Goal: Information Seeking & Learning: Learn about a topic

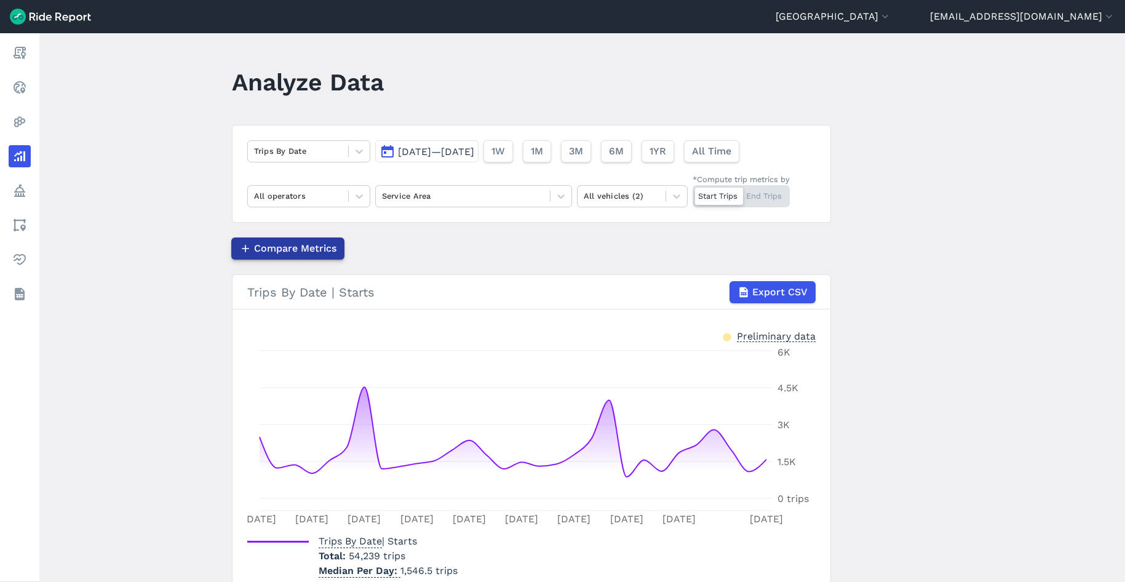
click at [295, 243] on span "Compare Metrics" at bounding box center [295, 248] width 82 height 15
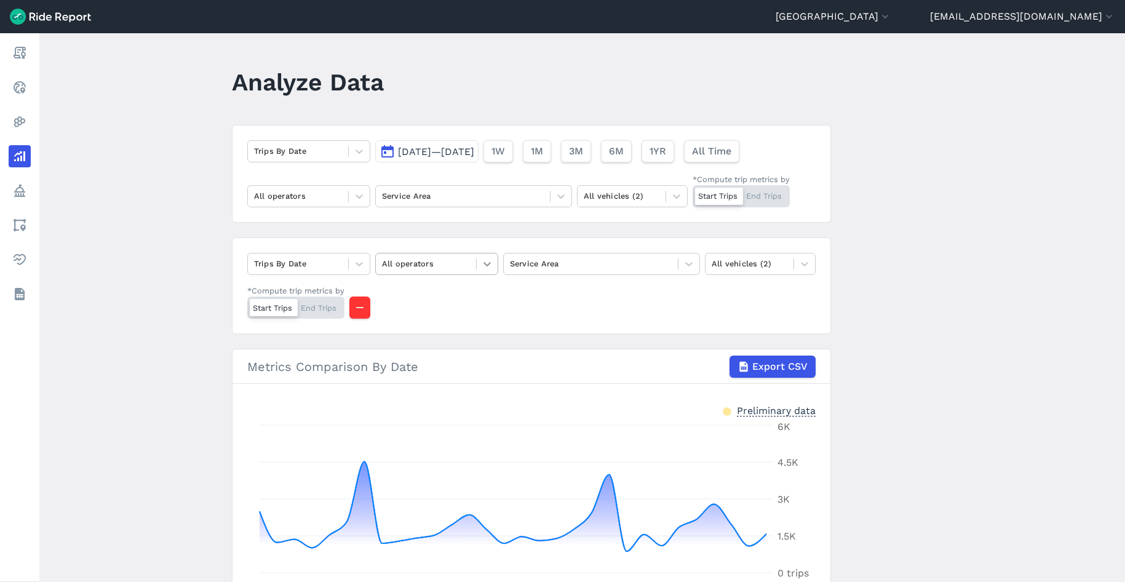
click at [484, 268] on icon at bounding box center [487, 264] width 12 height 12
click at [422, 316] on div "Veo" at bounding box center [436, 315] width 123 height 22
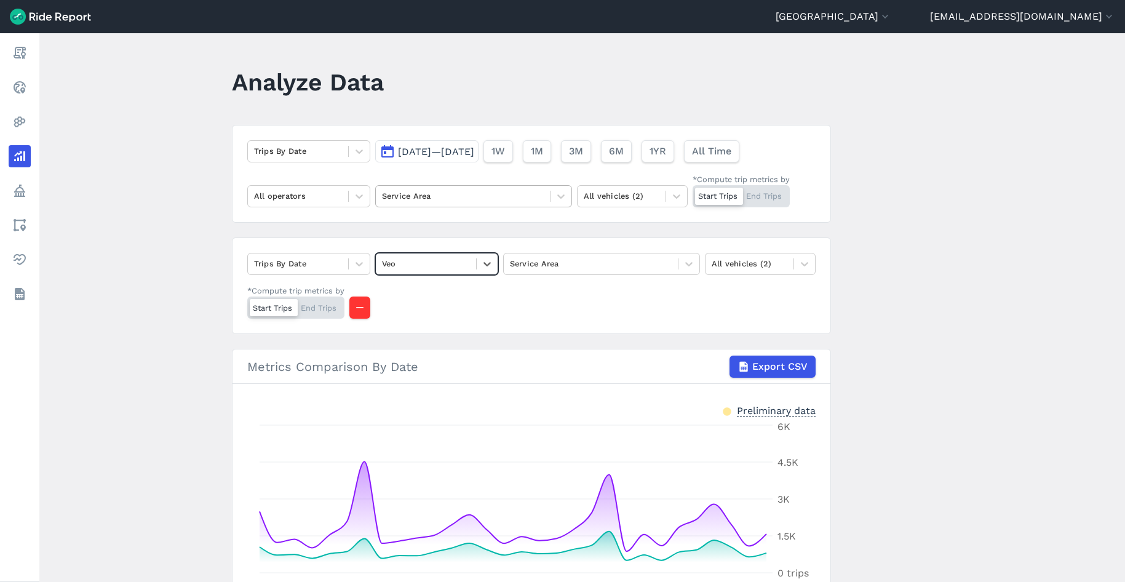
click at [502, 202] on div at bounding box center [463, 196] width 162 height 14
click at [539, 178] on div "Trips By Date Sep 1, 2025—Sep 30, 2025 1W 1M 3M 6M 1YR All Time All operators S…" at bounding box center [531, 174] width 599 height 98
click at [646, 191] on div at bounding box center [622, 196] width 76 height 14
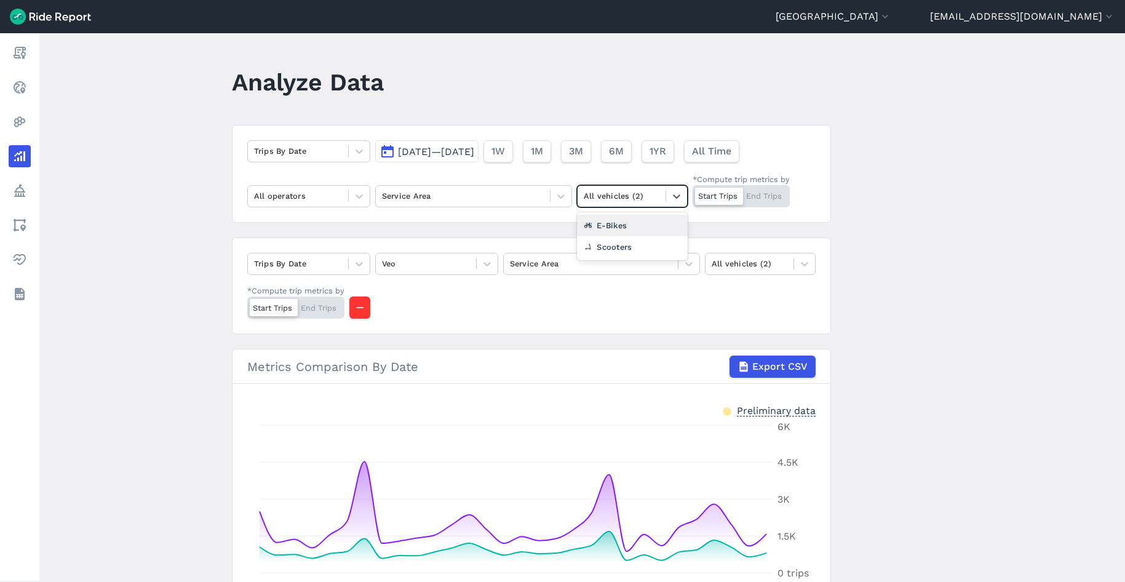
click at [612, 223] on div "E-Bikes" at bounding box center [632, 226] width 111 height 22
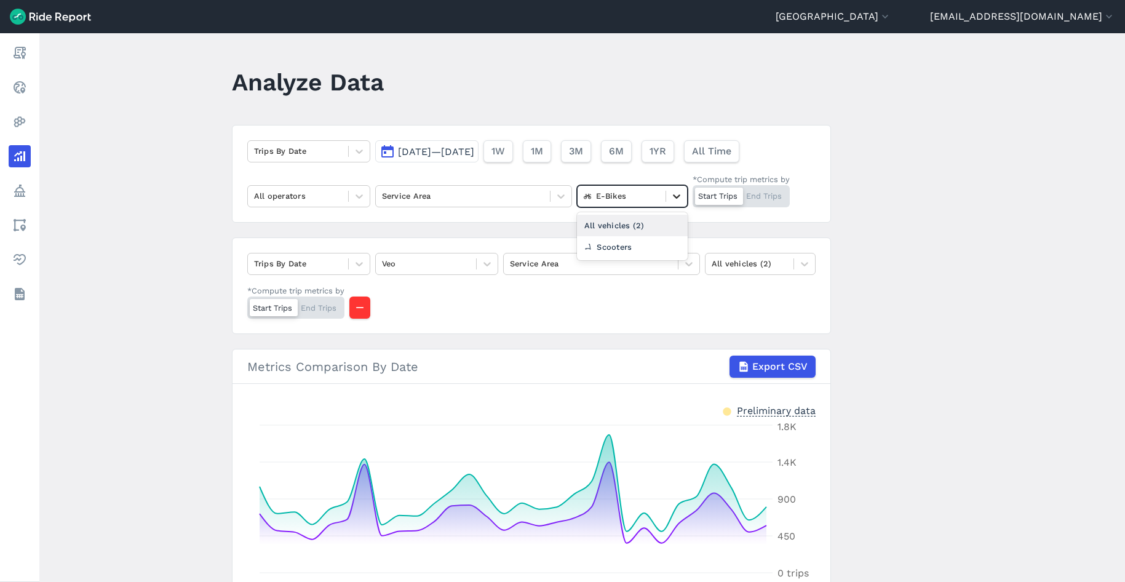
click at [671, 204] on div at bounding box center [676, 196] width 21 height 21
click at [619, 230] on div "All vehicles (2)" at bounding box center [632, 226] width 111 height 22
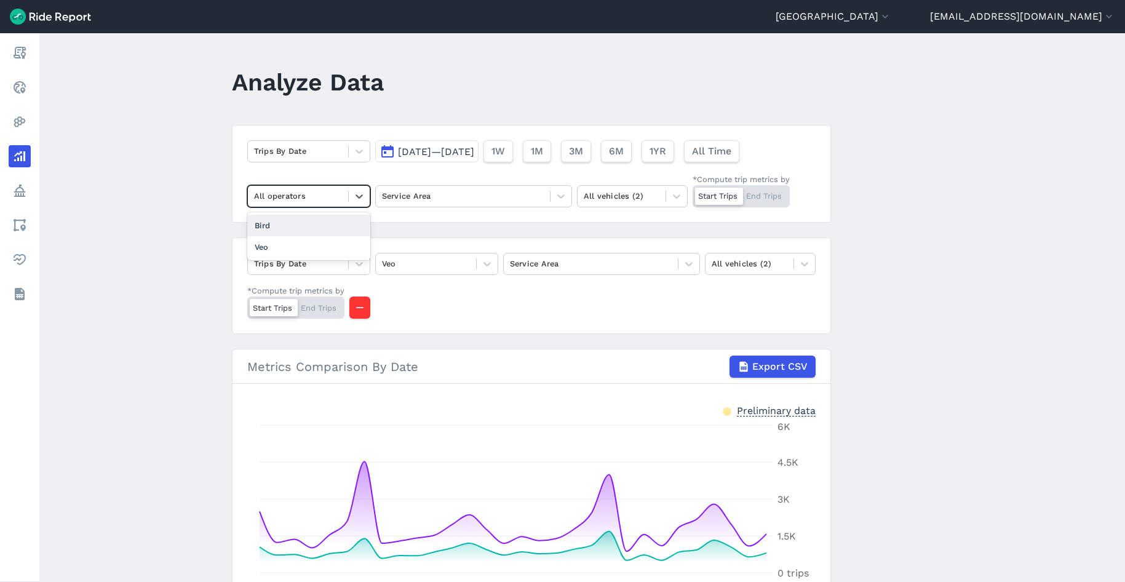
click at [336, 199] on div at bounding box center [298, 196] width 88 height 14
click at [291, 229] on div "Bird" at bounding box center [308, 226] width 123 height 22
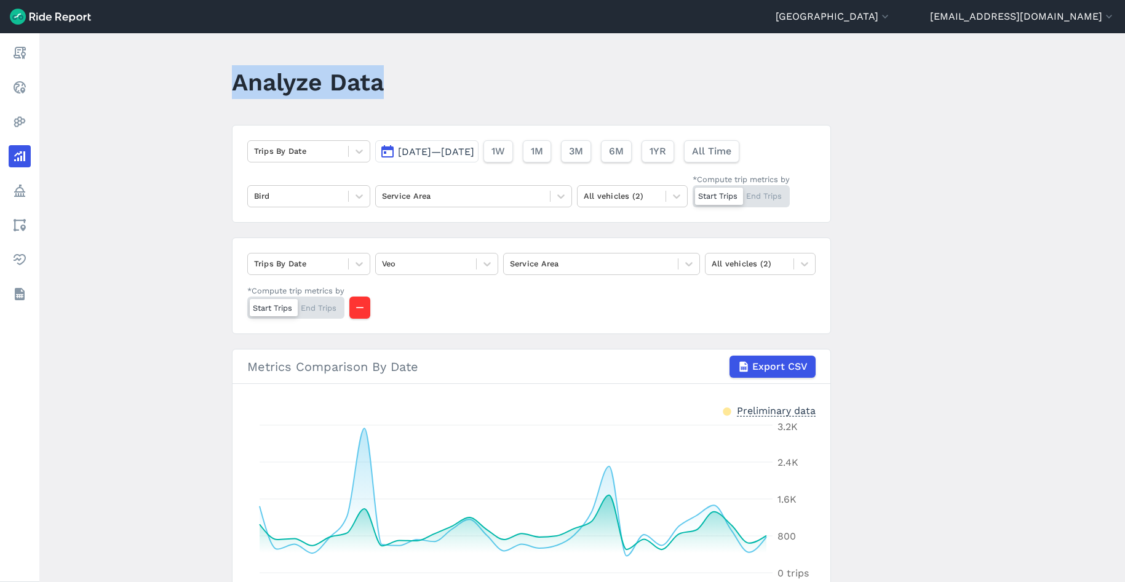
drag, startPoint x: 231, startPoint y: 86, endPoint x: 388, endPoint y: 69, distance: 158.3
click at [388, 69] on div "Analyze Data" at bounding box center [315, 86] width 167 height 47
drag, startPoint x: 388, startPoint y: 69, endPoint x: 425, endPoint y: 76, distance: 37.4
click at [425, 76] on header "Analyze Data" at bounding box center [539, 86] width 614 height 47
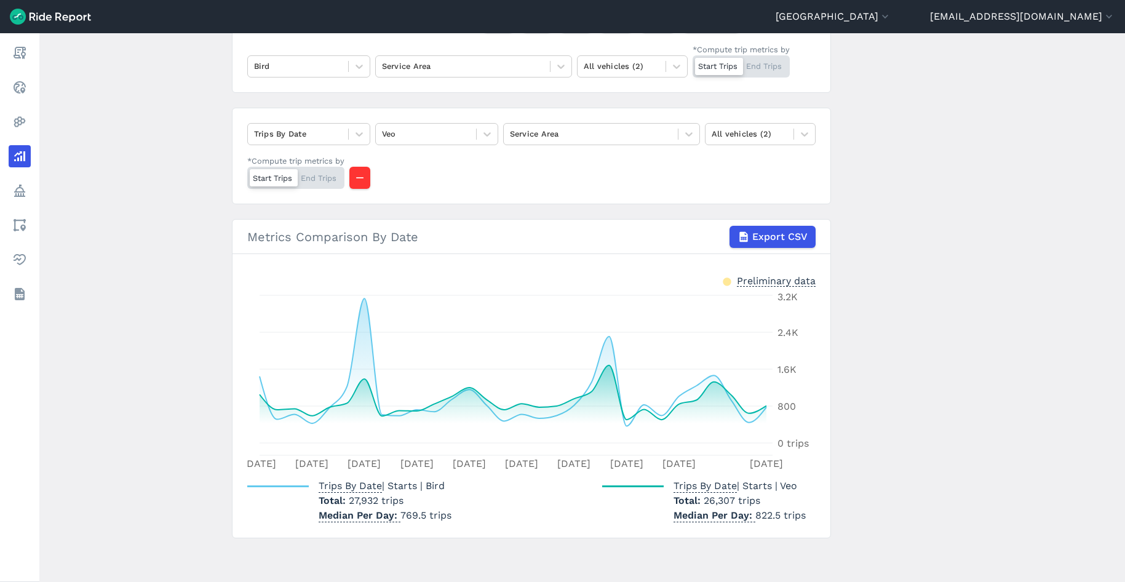
scroll to position [130, 0]
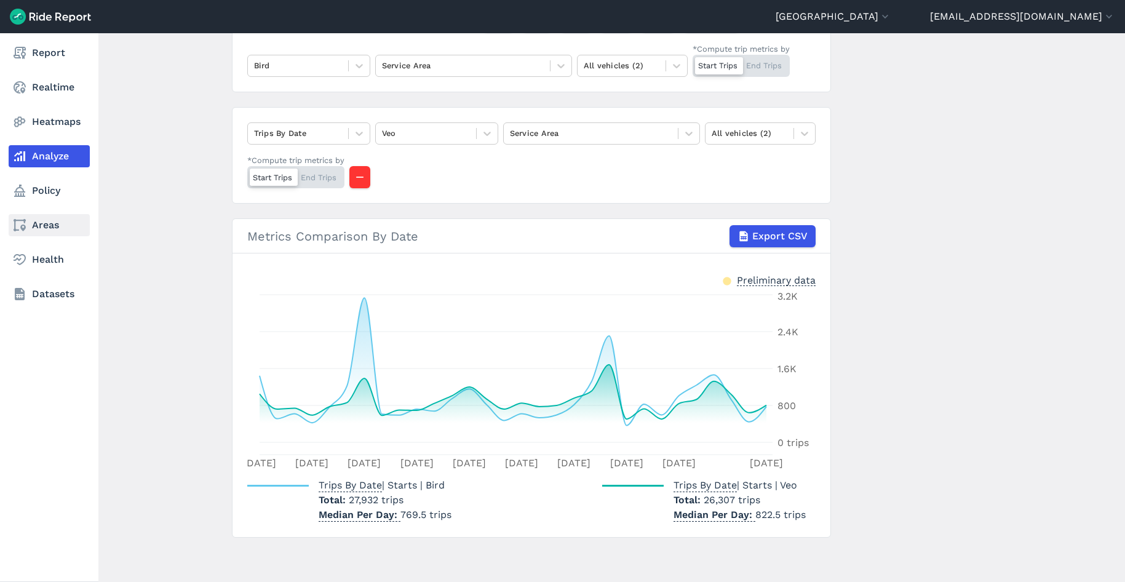
click at [23, 229] on use at bounding box center [20, 225] width 12 height 12
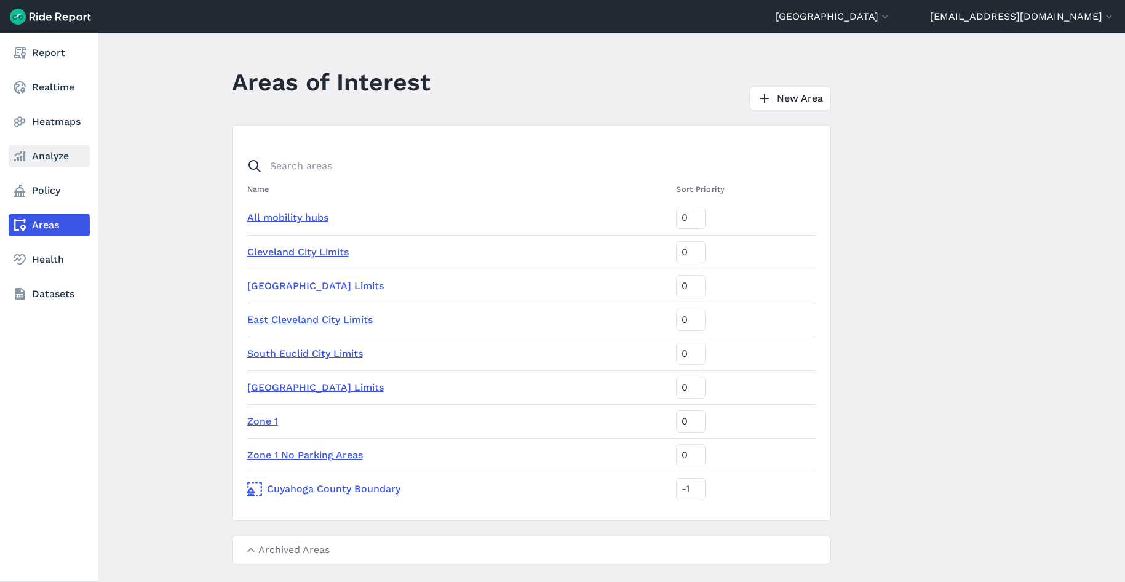
click at [38, 160] on link "Analyze" at bounding box center [49, 156] width 81 height 22
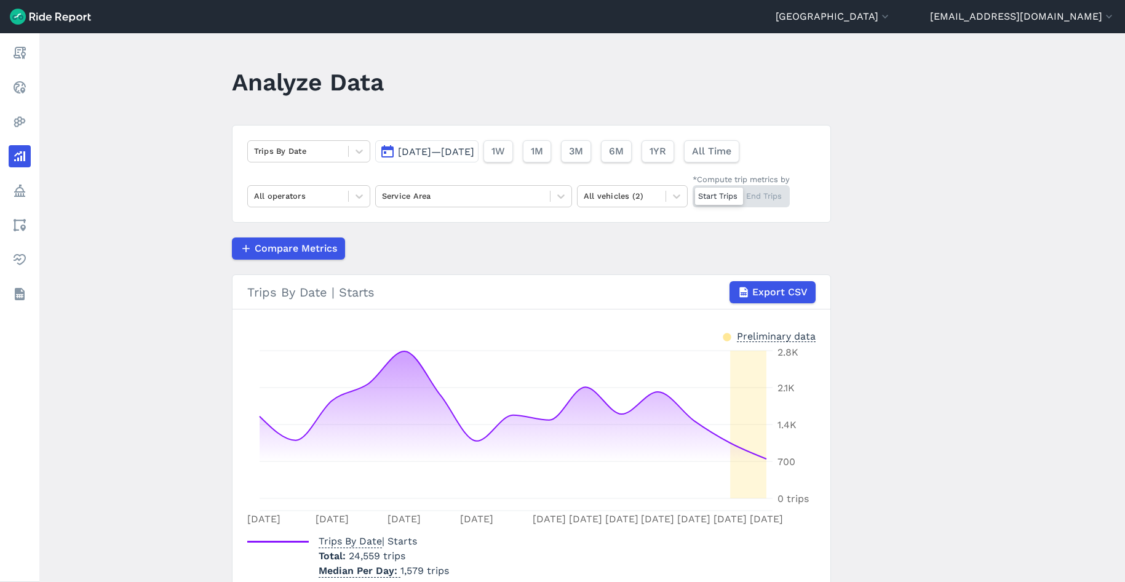
click at [881, 248] on main "Analyze Data Trips By Date Sep 23, 2025—Oct 7, 2025 1W 1M 3M 6M 1YR All Time Al…" at bounding box center [581, 307] width 1085 height 548
